Goal: Information Seeking & Learning: Learn about a topic

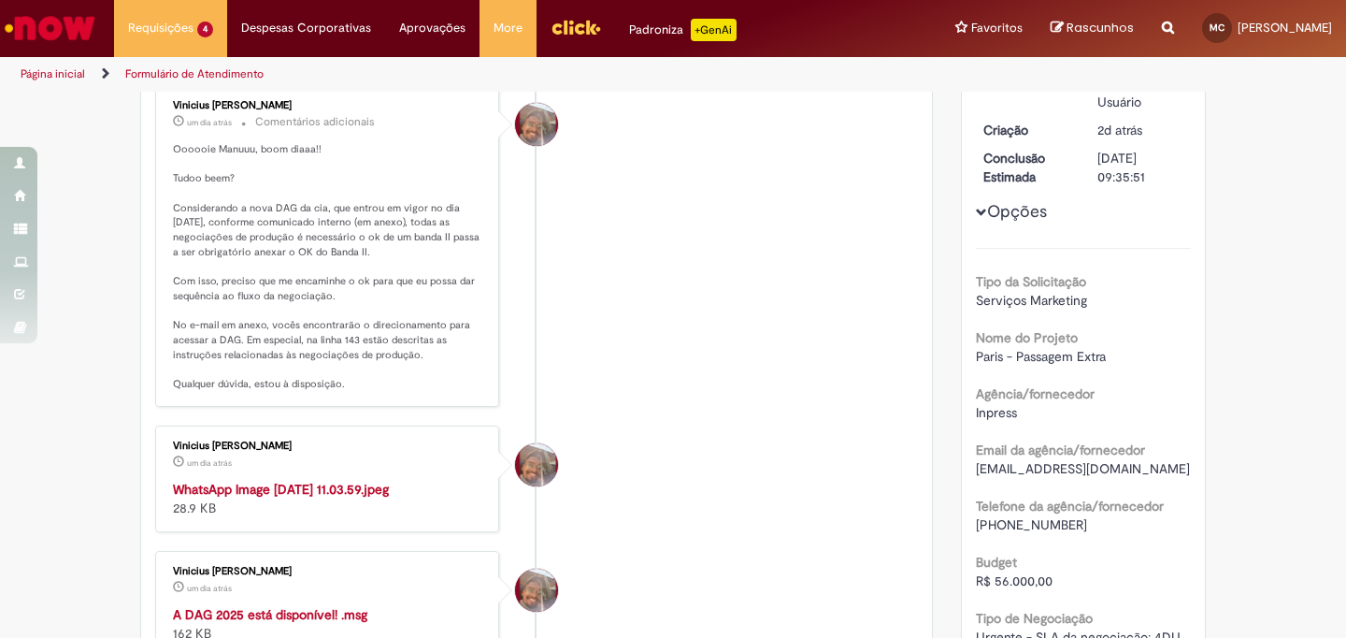
scroll to position [218, 0]
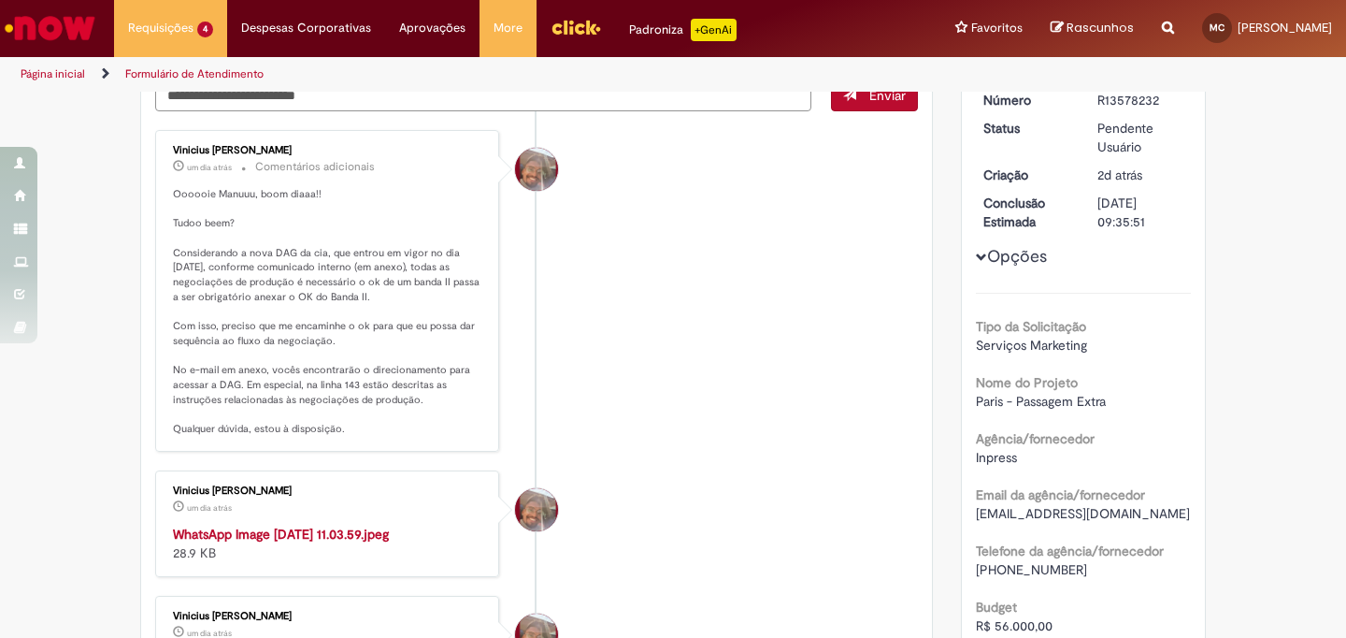
click at [252, 192] on p "Oooooie Manuuu, boom diaaa!! Tudoo beem? Considerando a nova DAG da cia, que en…" at bounding box center [328, 312] width 311 height 250
click at [196, 225] on p "Oooooie Manuuu, boom diaaa!! Tudoo beem? Considerando a nova DAG da cia, que en…" at bounding box center [328, 312] width 311 height 250
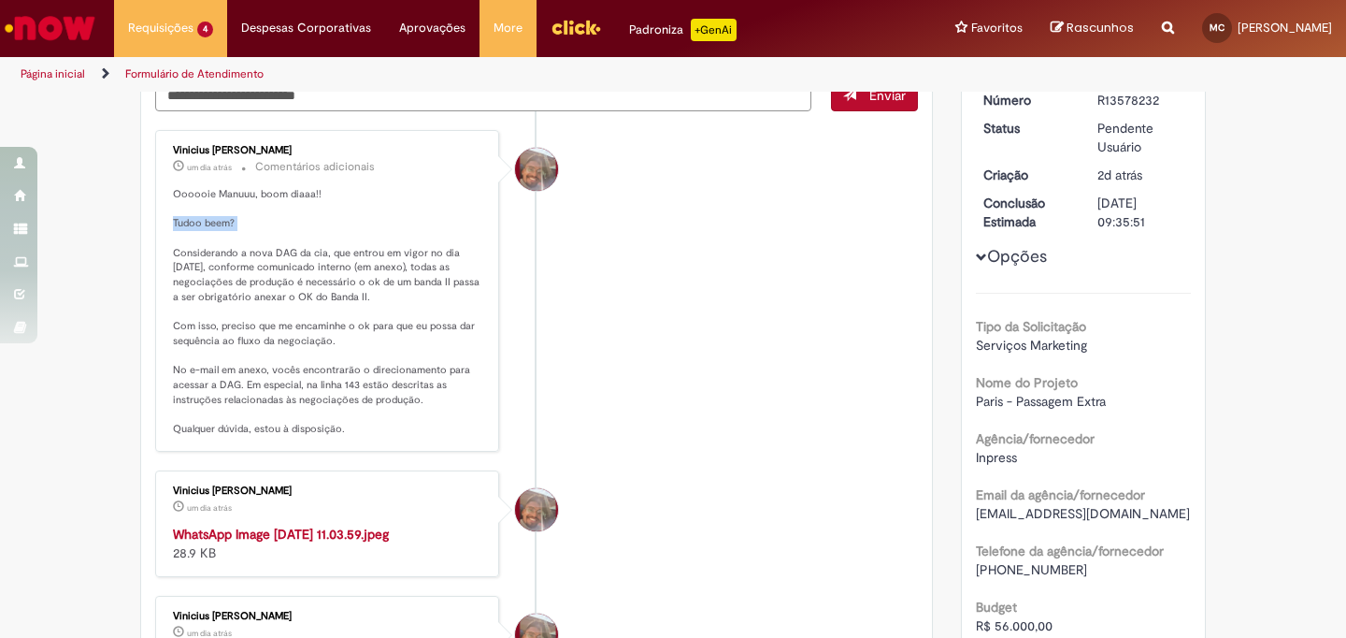
click at [196, 225] on p "Oooooie Manuuu, boom diaaa!! Tudoo beem? Considerando a nova DAG da cia, que en…" at bounding box center [328, 312] width 311 height 250
click at [251, 256] on p "Oooooie Manuuu, boom diaaa!! Tudoo beem? Considerando a nova DAG da cia, que en…" at bounding box center [328, 312] width 311 height 250
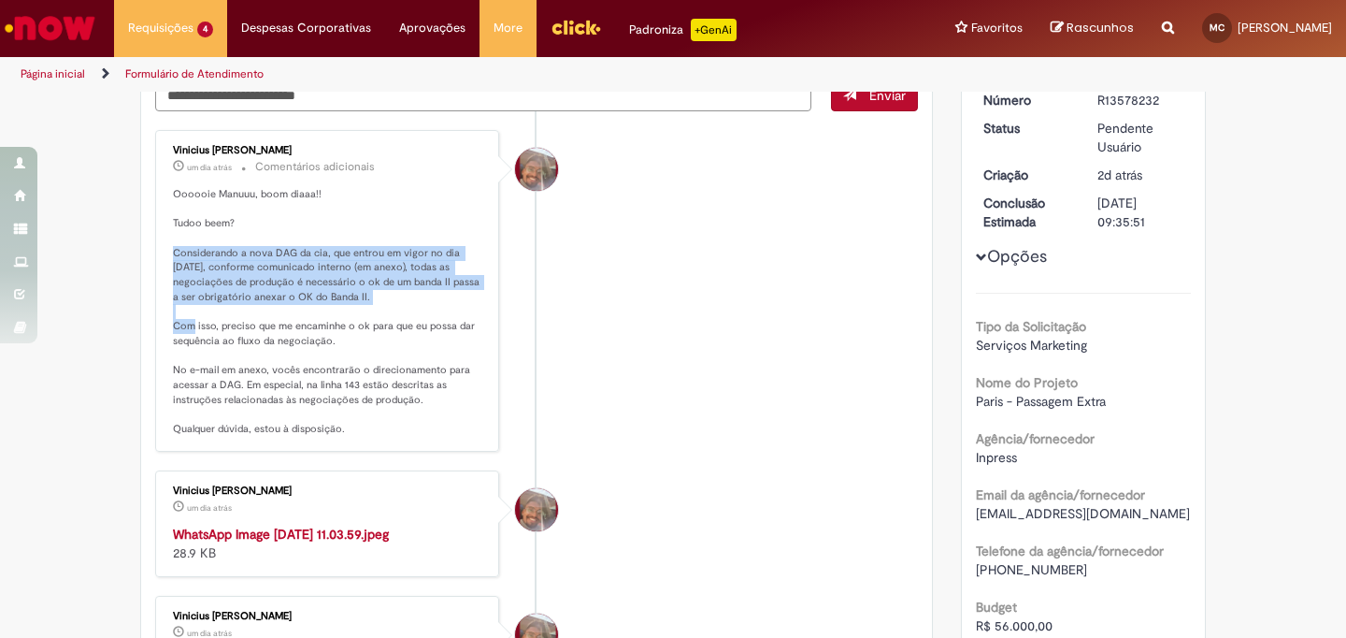
click at [251, 256] on p "Oooooie Manuuu, boom diaaa!! Tudoo beem? Considerando a nova DAG da cia, que en…" at bounding box center [328, 312] width 311 height 250
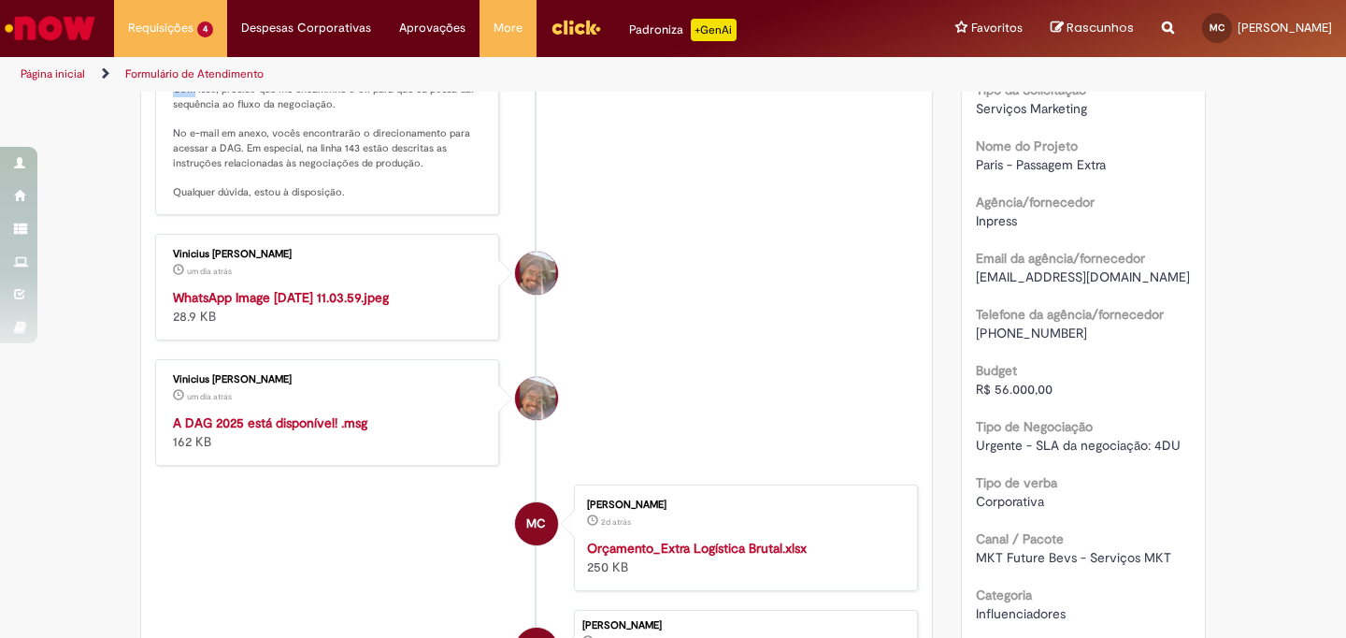
scroll to position [482, 0]
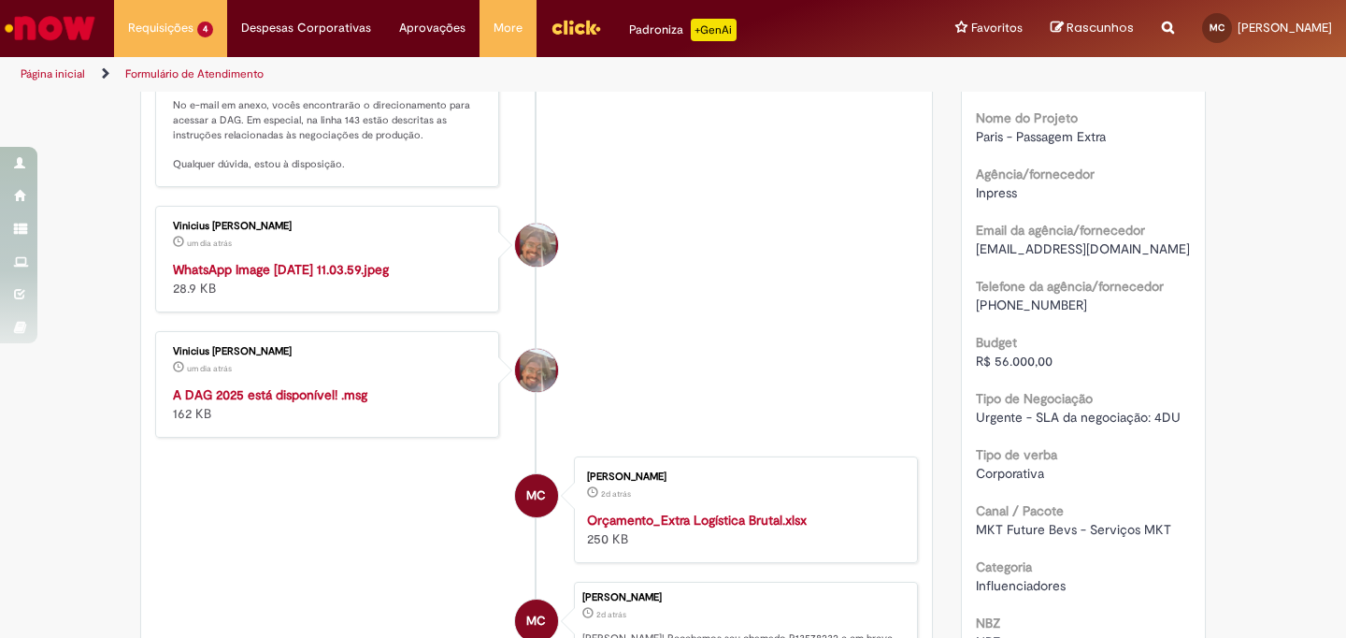
click at [295, 260] on img "Histórico de tíquete" at bounding box center [328, 260] width 311 height 0
click at [649, 219] on li "Vinicius [PERSON_NAME] um dia atrás um dia atrás WhatsApp Image [DATE] 11.03.59…" at bounding box center [536, 259] width 763 height 107
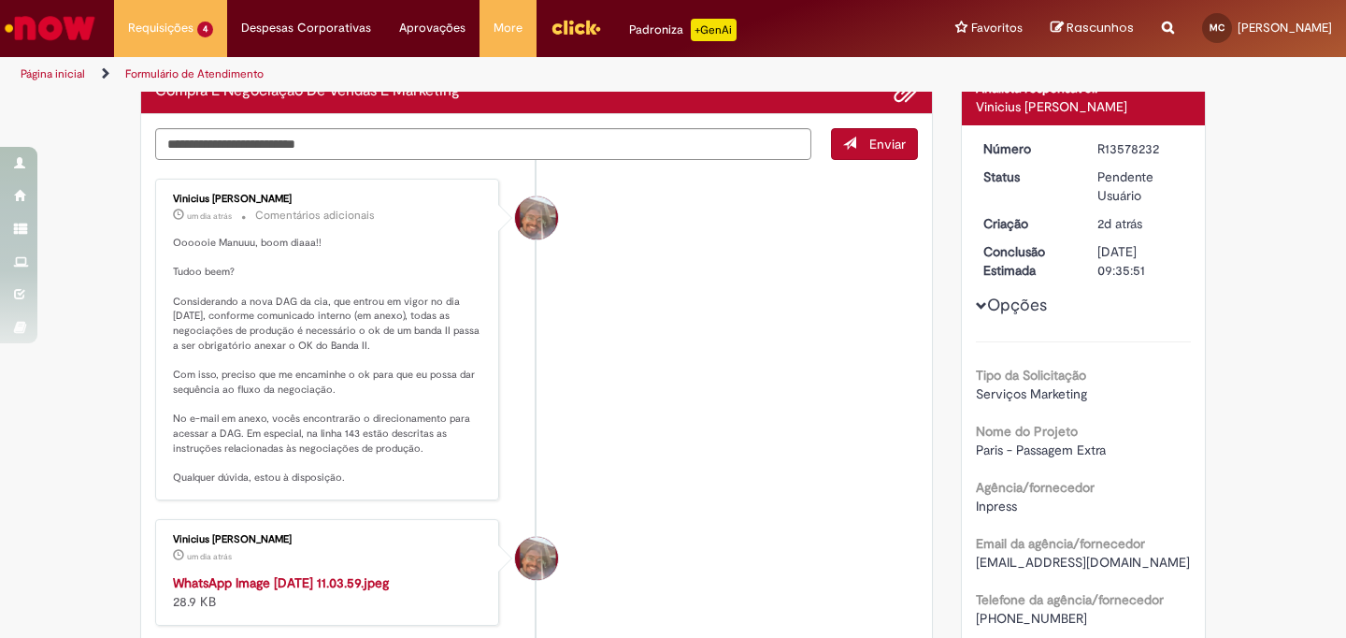
scroll to position [267, 0]
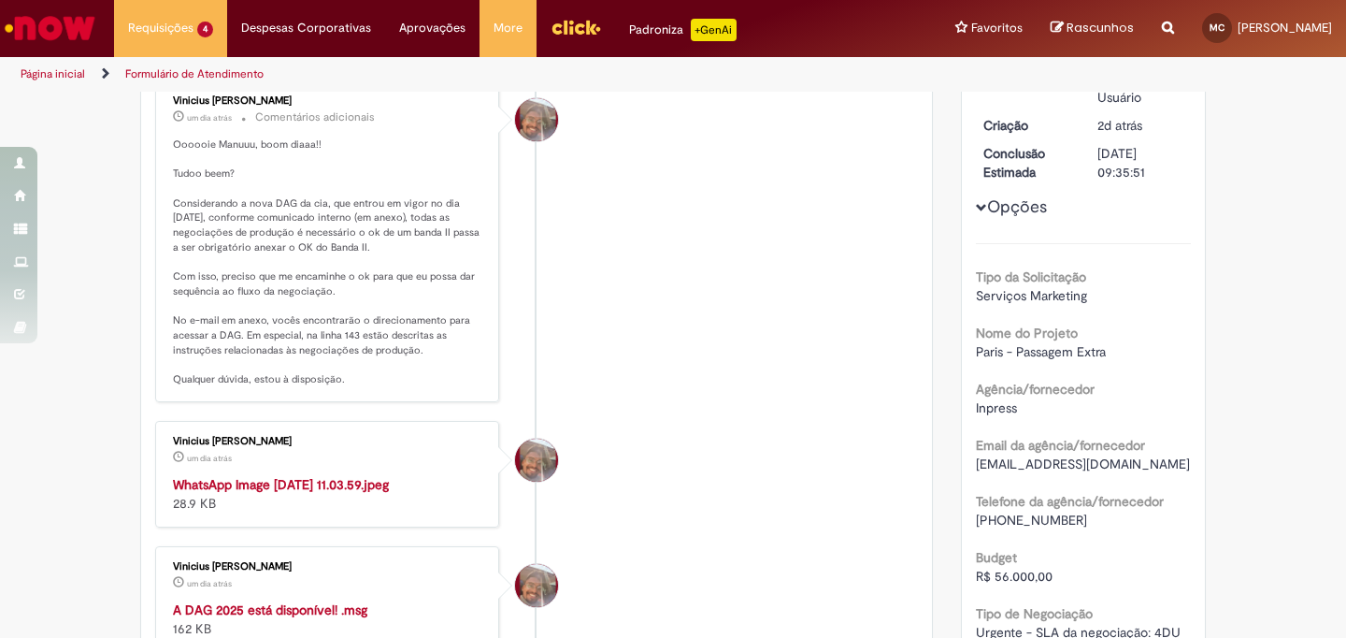
click at [294, 195] on p "Oooooie Manuuu, boom diaaa!! Tudoo beem? Considerando a nova DAG da cia, que en…" at bounding box center [328, 262] width 311 height 250
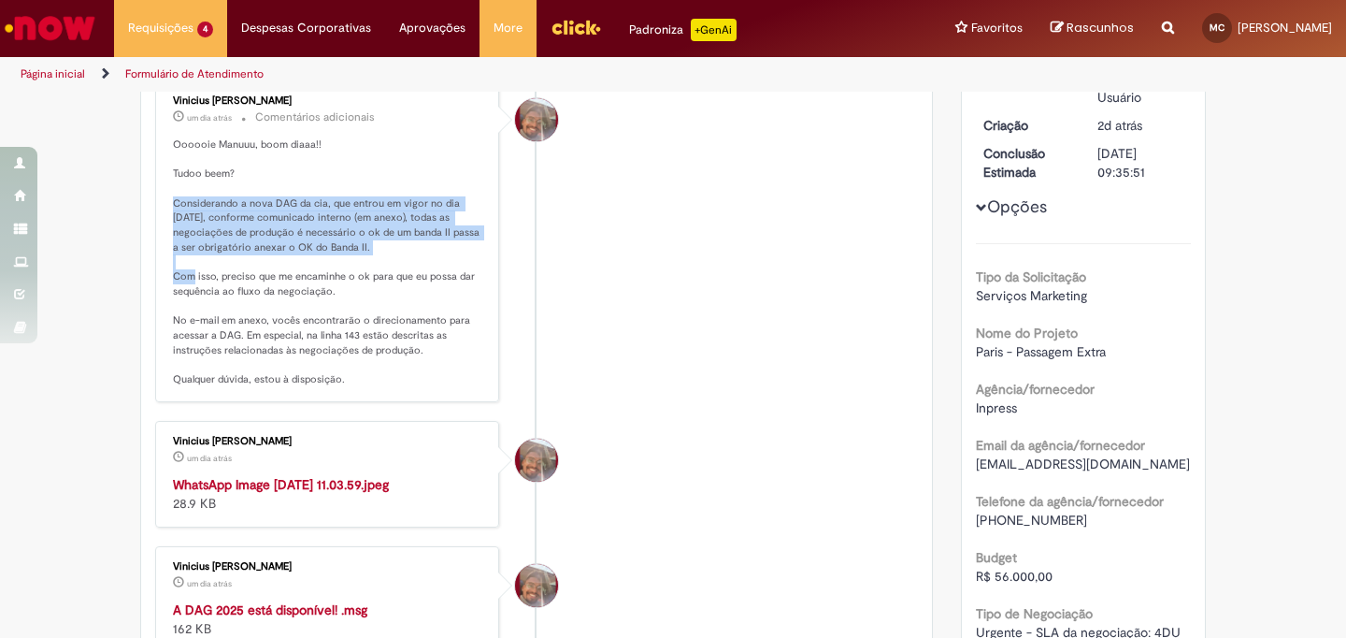
click at [294, 195] on p "Oooooie Manuuu, boom diaaa!! Tudoo beem? Considerando a nova DAG da cia, que en…" at bounding box center [328, 262] width 311 height 250
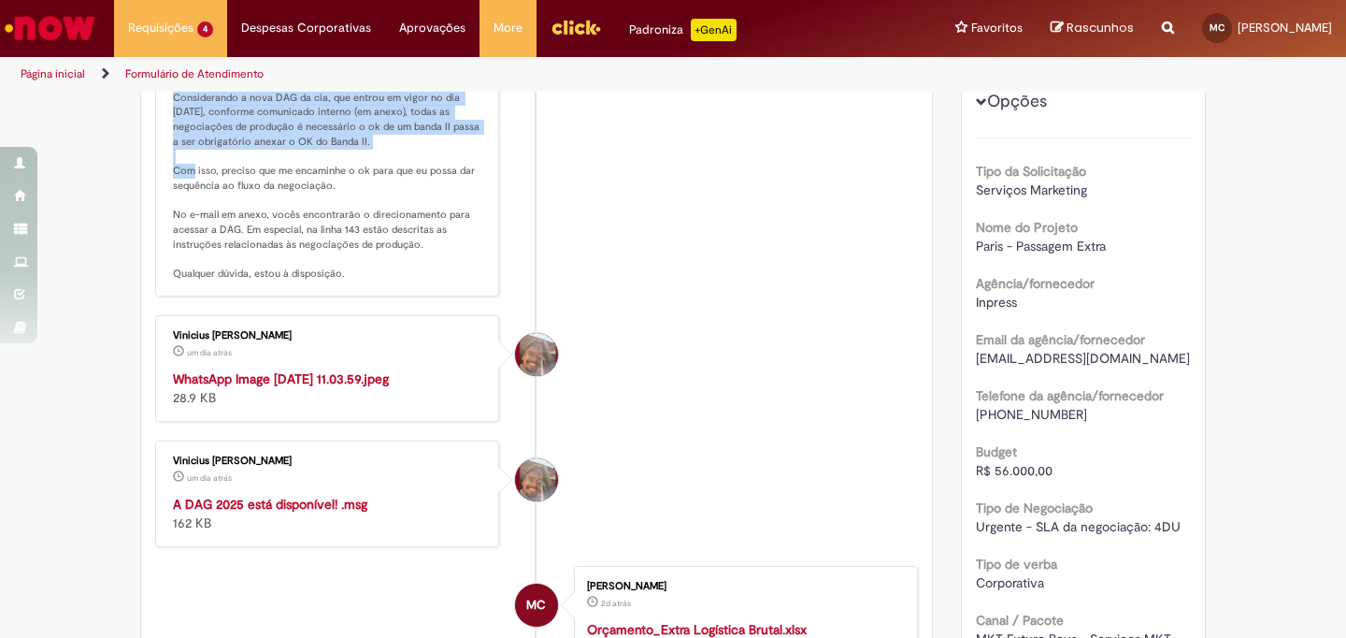
scroll to position [373, 0]
